Goal: Information Seeking & Learning: Learn about a topic

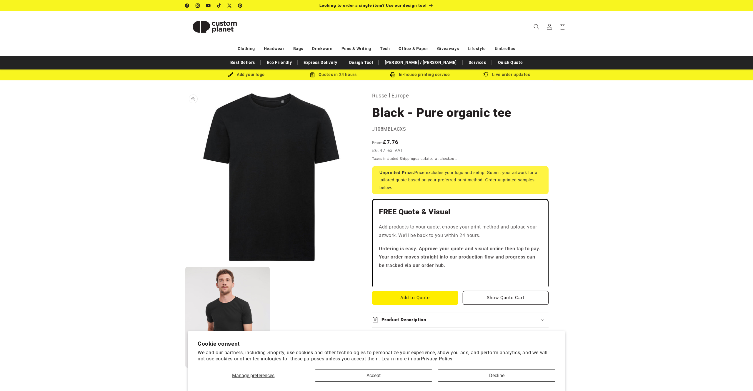
click at [185, 263] on button "Open media 1 in modal" at bounding box center [185, 263] width 0 height 0
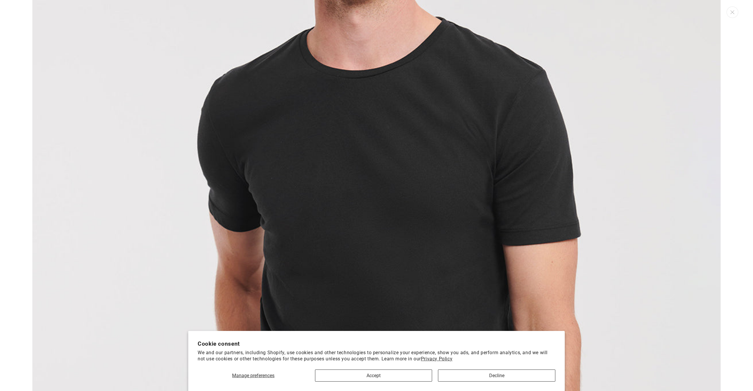
scroll to position [1138, 0]
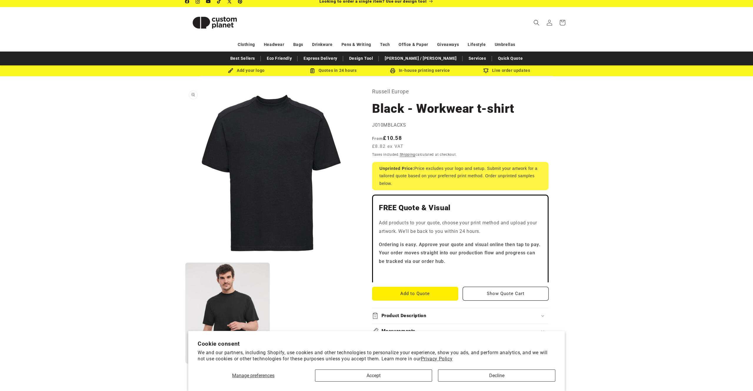
scroll to position [3, 0]
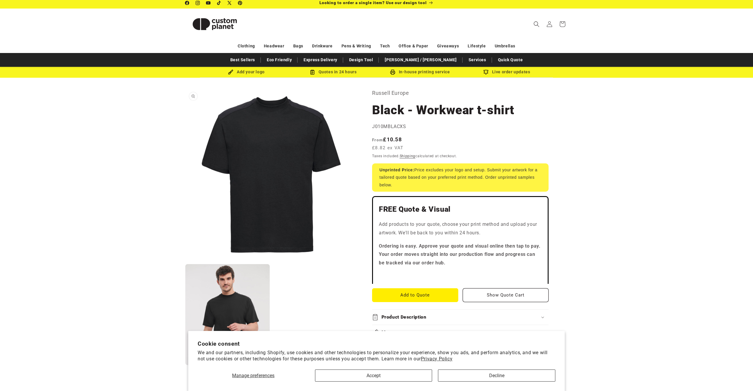
click at [185, 260] on button "Open media 1 in modal" at bounding box center [185, 260] width 0 height 0
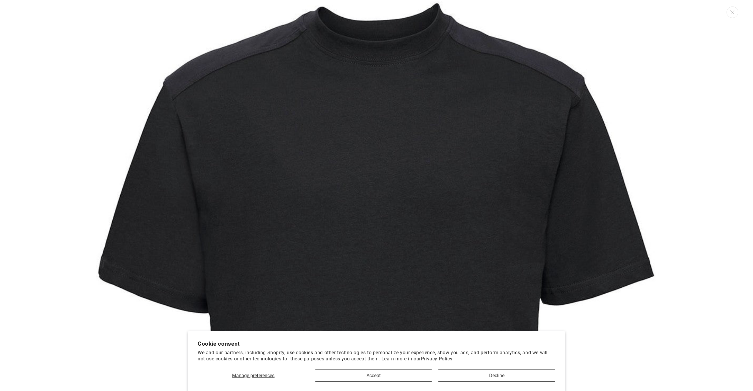
scroll to position [35, 0]
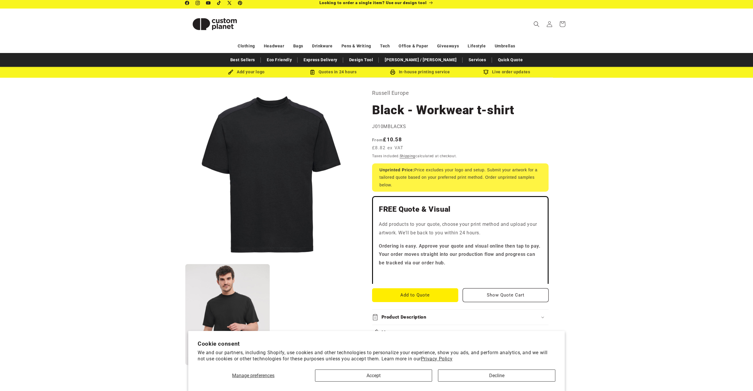
click at [644, 104] on product-info "Skip to product information Open media 1 in modal Open media 2 in modal NaN / o…" at bounding box center [376, 369] width 753 height 583
